Goal: Task Accomplishment & Management: Use online tool/utility

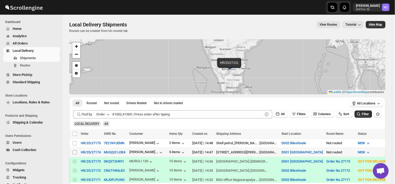
click at [73, 153] on input "Select shipment" at bounding box center [75, 152] width 4 height 4
checkbox input "true"
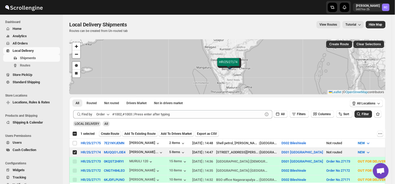
click at [108, 134] on span "Create Route" at bounding box center [110, 134] width 18 height 4
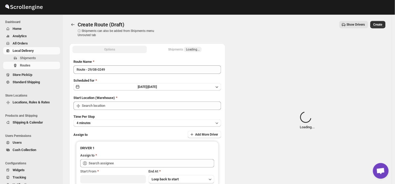
type input "DS01 [GEOGRAPHIC_DATA]"
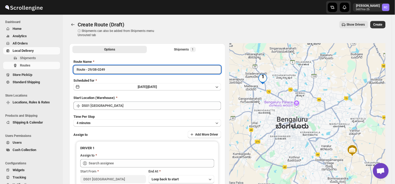
click at [110, 69] on input "Route - 29/08-0249" at bounding box center [147, 69] width 148 height 8
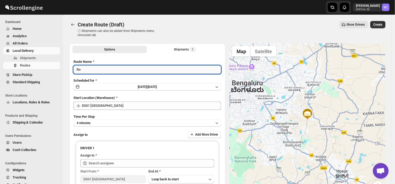
type input "R"
type input "o"
type input "Order no 27174"
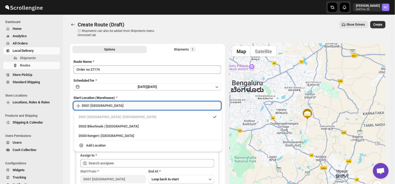
click at [126, 106] on input "DS01 [GEOGRAPHIC_DATA]" at bounding box center [151, 106] width 139 height 8
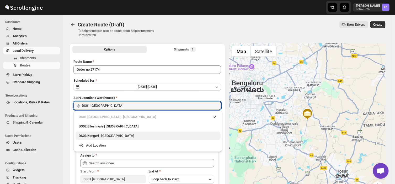
click at [96, 135] on div "DS03 Kengeri | [GEOGRAPHIC_DATA]" at bounding box center [148, 135] width 139 height 5
type input "DS03 Kengeri"
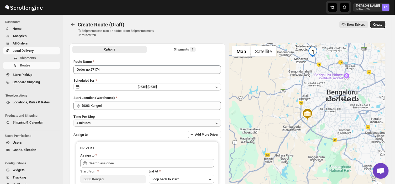
click at [97, 121] on button "4 minutes" at bounding box center [147, 122] width 148 height 7
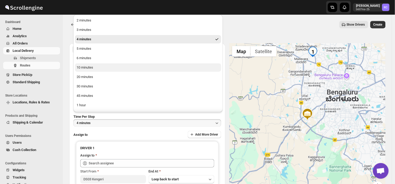
click at [86, 66] on div "10 minutes" at bounding box center [85, 67] width 17 height 5
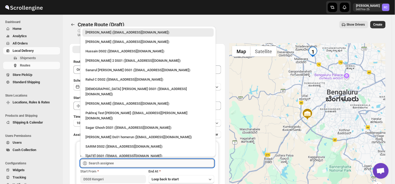
click at [128, 162] on input "text" at bounding box center [151, 163] width 125 height 8
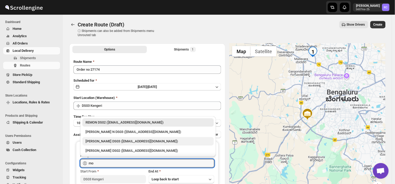
click at [112, 143] on div "[PERSON_NAME] DS03 ([EMAIL_ADDRESS][DOMAIN_NAME])" at bounding box center [147, 141] width 125 height 5
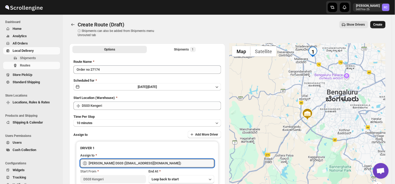
type input "[PERSON_NAME] DS03 ([EMAIL_ADDRESS][DOMAIN_NAME])"
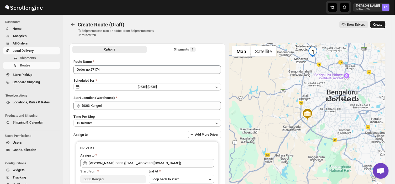
click at [380, 25] on span "Create" at bounding box center [377, 25] width 9 height 4
